Goal: Task Accomplishment & Management: Use online tool/utility

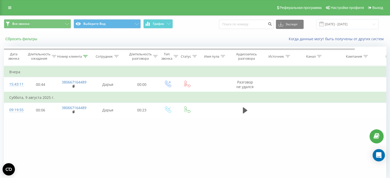
click at [32, 39] on font "Сбросить фильтры" at bounding box center [21, 39] width 32 height 4
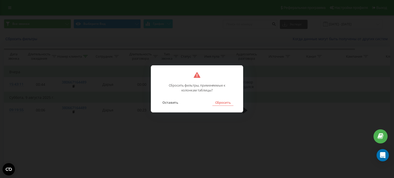
click at [226, 103] on font "Сбросить" at bounding box center [223, 102] width 16 height 5
